Goal: Browse casually

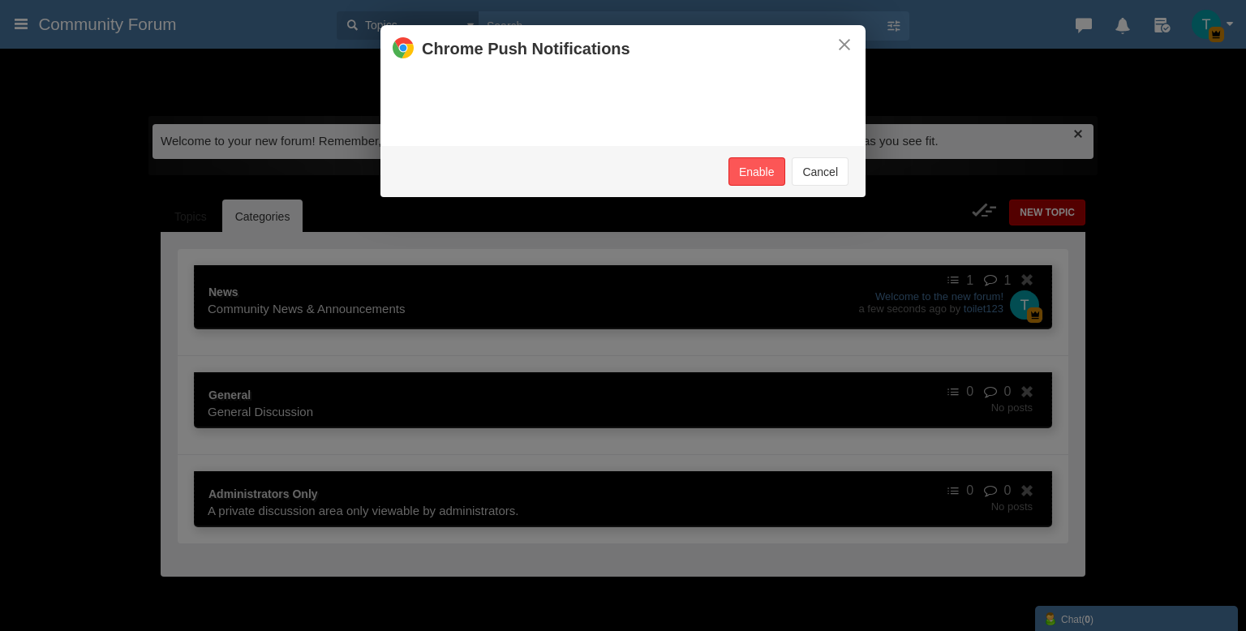
click at [851, 49] on div "× Chrome Push Notifications" at bounding box center [623, 49] width 485 height 48
click at [839, 43] on button "×" at bounding box center [845, 45] width 18 height 18
